Goal: Check status: Check status

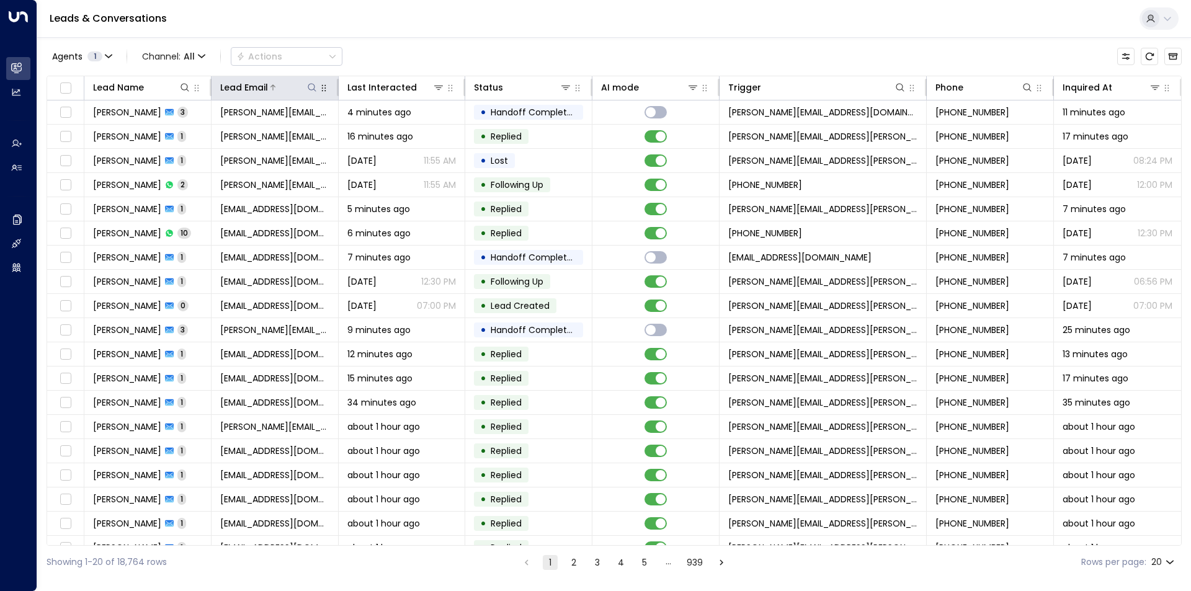
click at [312, 86] on icon at bounding box center [312, 87] width 10 height 10
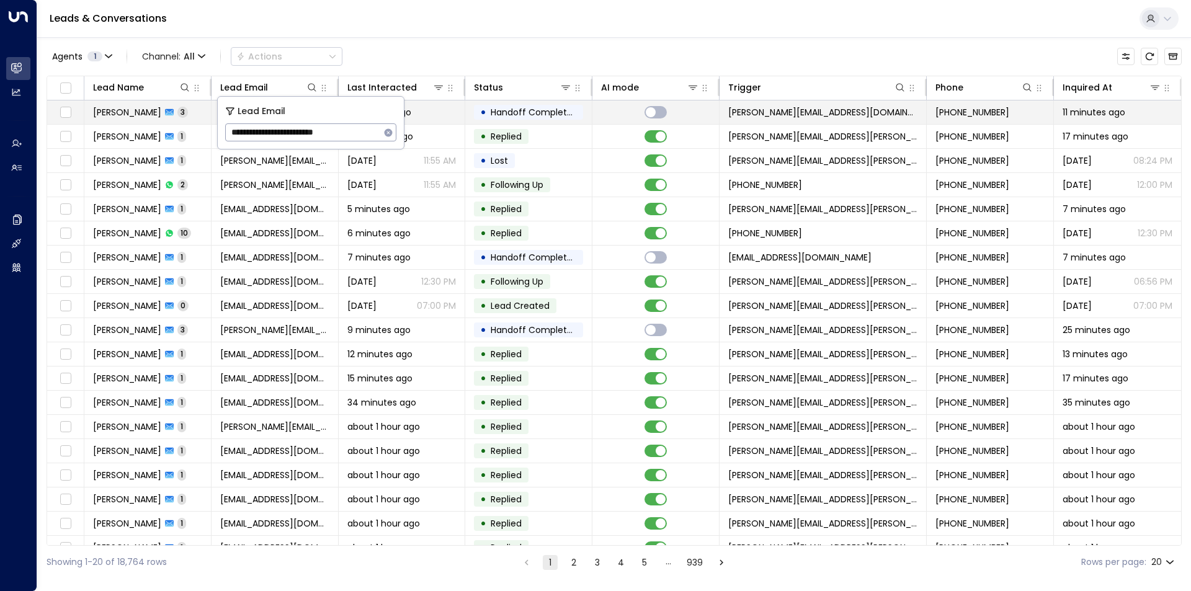
type input "**********"
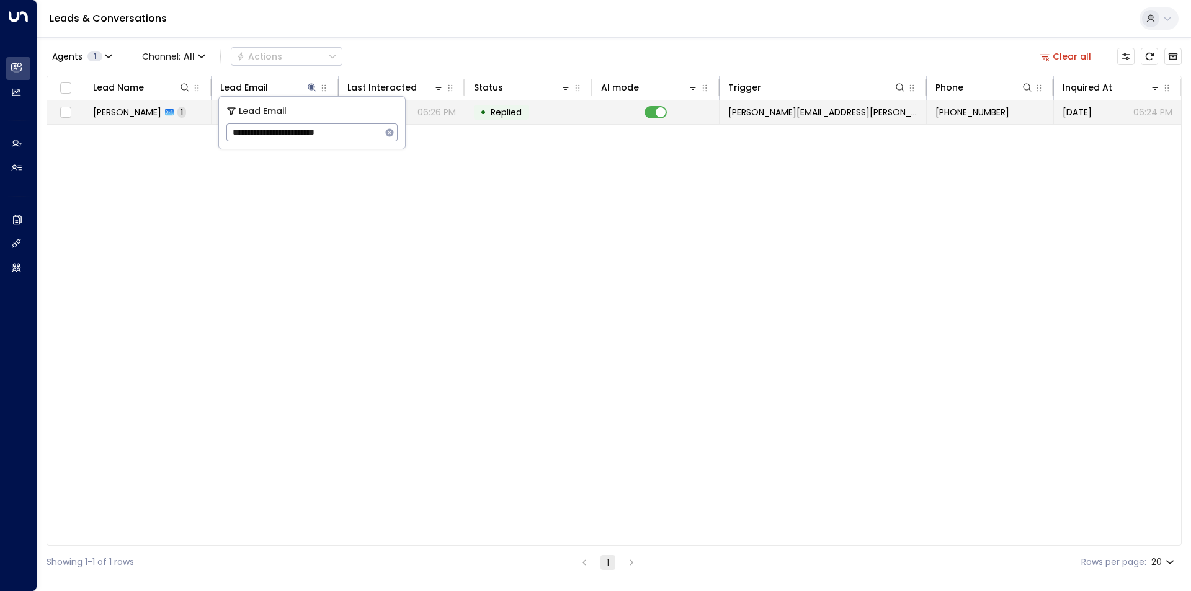
click at [135, 110] on span "[PERSON_NAME]" at bounding box center [127, 112] width 68 height 12
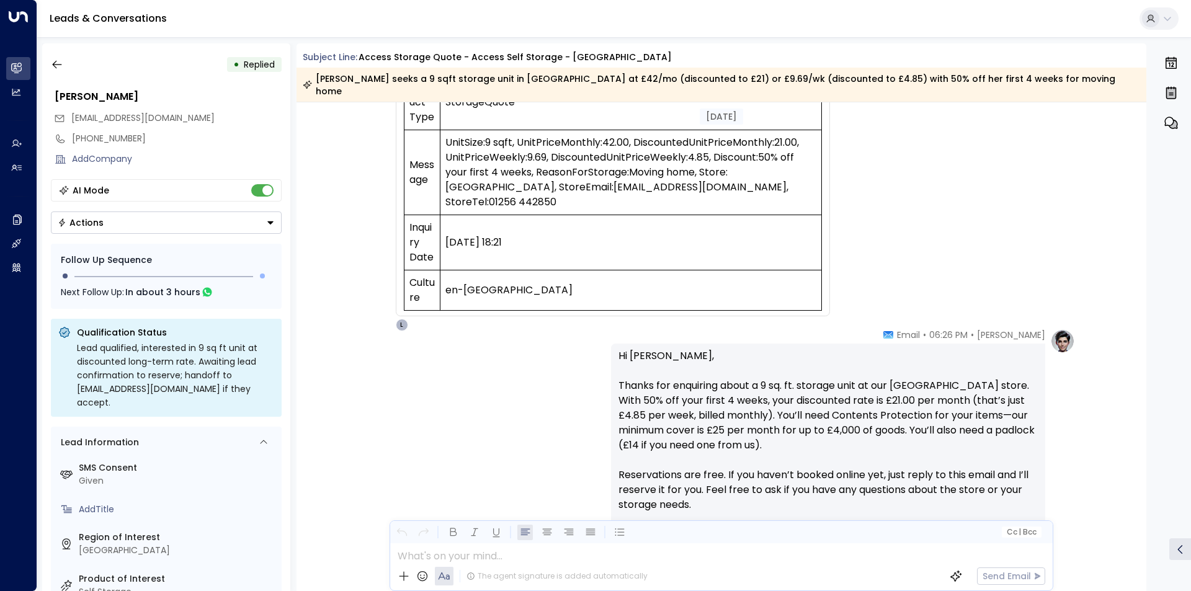
scroll to position [621, 0]
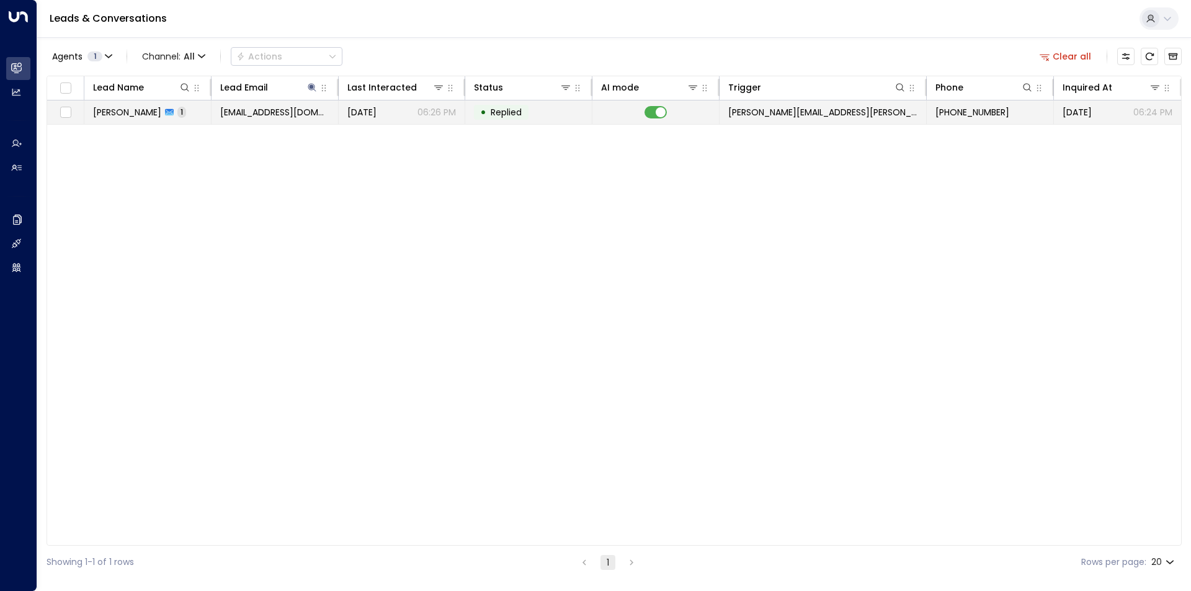
click at [126, 110] on span "[PERSON_NAME]" at bounding box center [127, 112] width 68 height 12
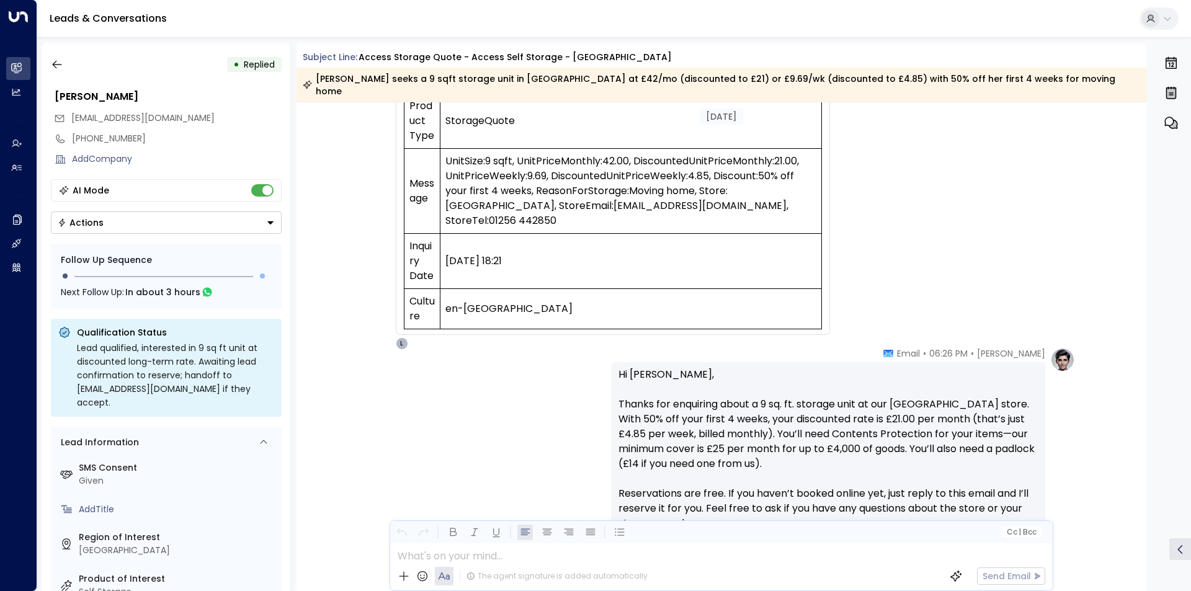
scroll to position [434, 0]
